Goal: Navigation & Orientation: Understand site structure

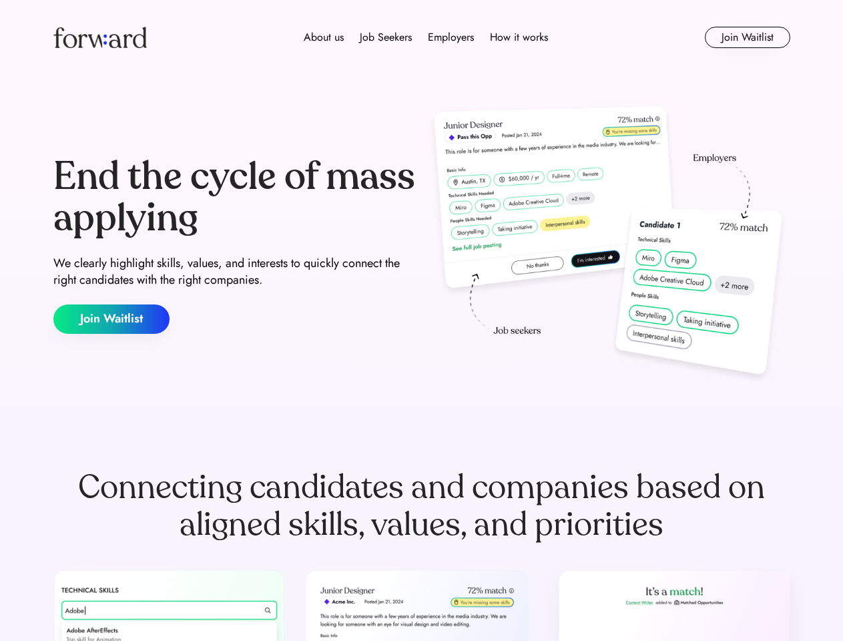
click at [421, 321] on div "End the cycle of mass applying We clearly highlight skills, values, and interes…" at bounding box center [421, 244] width 737 height 287
click at [422, 37] on div "About us Job Seekers Employers How it works" at bounding box center [426, 37] width 526 height 16
click at [100, 37] on img at bounding box center [99, 37] width 93 height 21
click at [426, 37] on div "About us Job Seekers Employers How it works" at bounding box center [426, 37] width 526 height 16
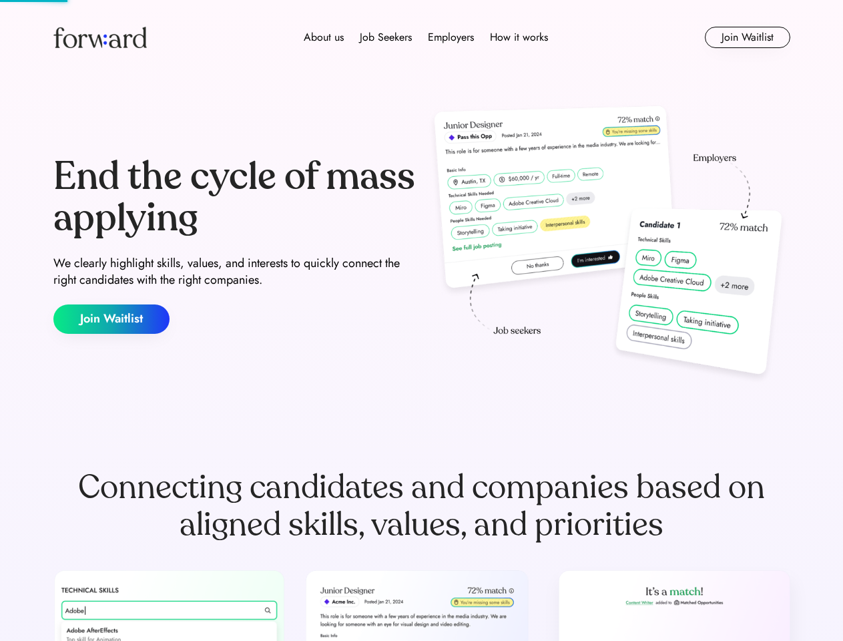
click at [324, 37] on div "About us" at bounding box center [324, 37] width 40 height 16
click at [386, 37] on div "Job Seekers" at bounding box center [386, 37] width 52 height 16
click at [451, 37] on div "Employers" at bounding box center [451, 37] width 46 height 16
click at [518, 37] on div "How it works" at bounding box center [519, 37] width 58 height 16
click at [747, 37] on button "Join Waitlist" at bounding box center [747, 37] width 85 height 21
